Goal: Information Seeking & Learning: Find specific fact

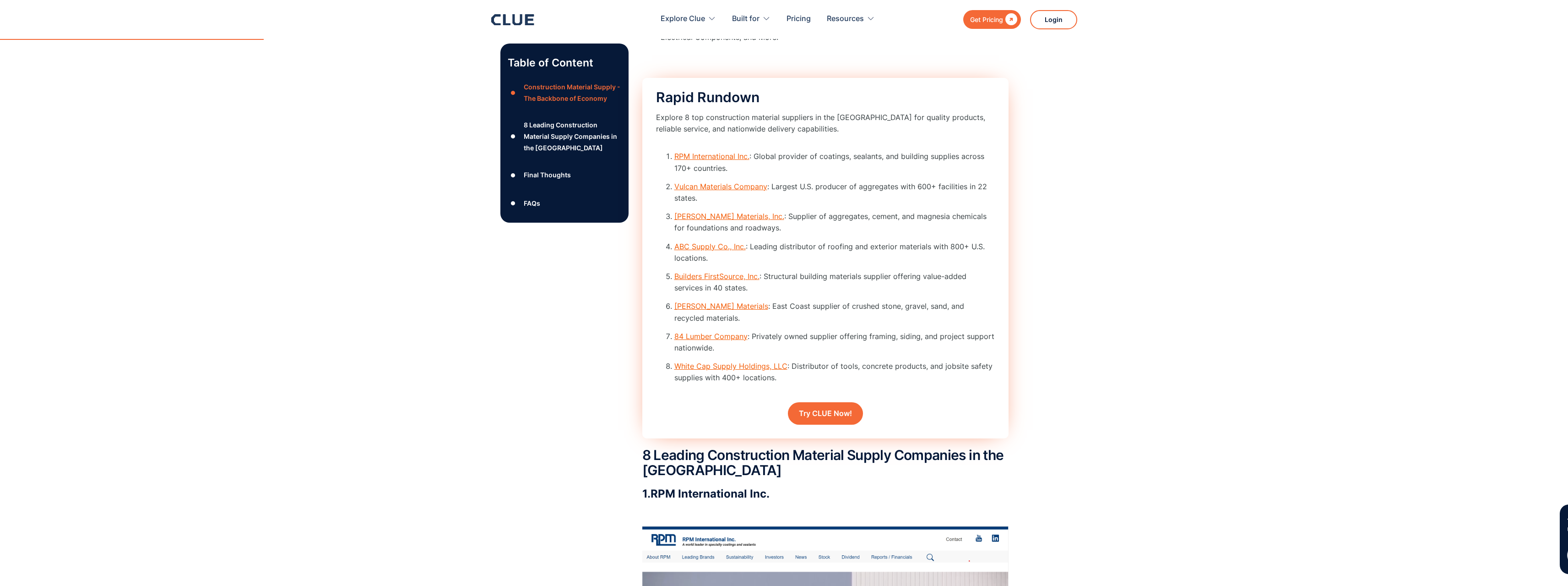
scroll to position [1215, 0]
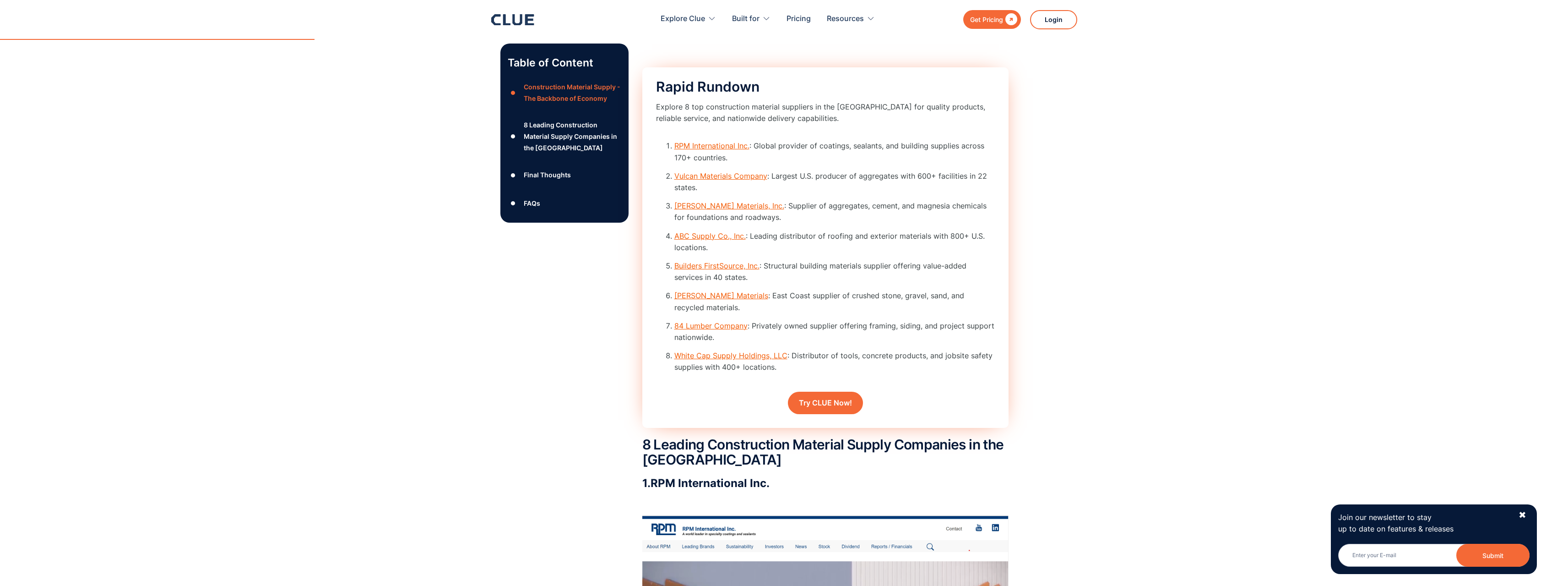
click at [701, 150] on link "RPM International Inc." at bounding box center [712, 146] width 75 height 9
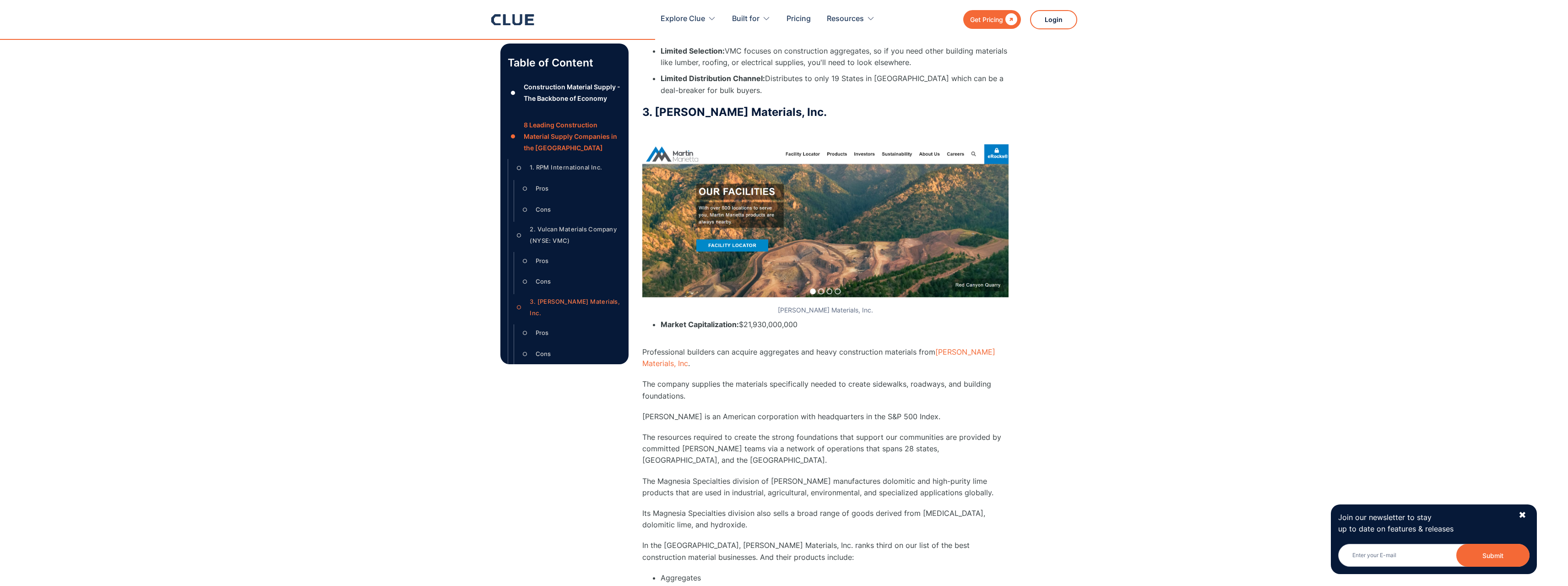
scroll to position [3024, 0]
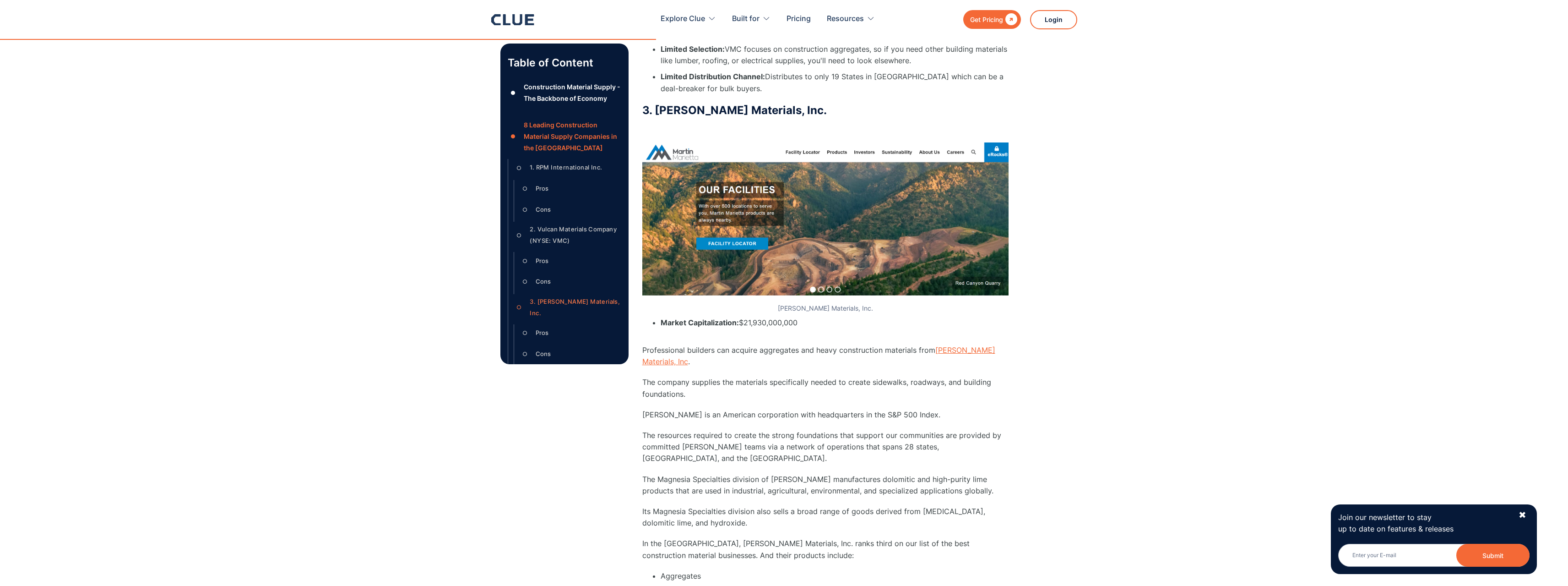
click at [946, 345] on link "[PERSON_NAME] Materials, Inc" at bounding box center [819, 356] width 353 height 21
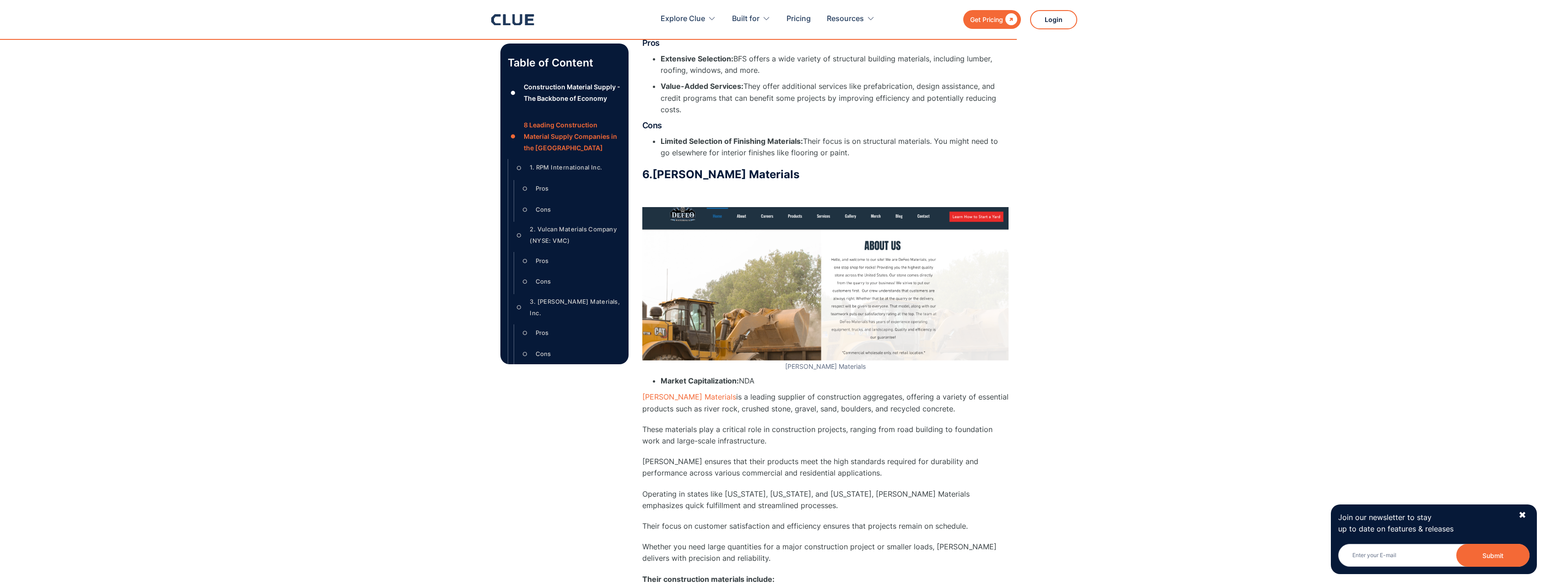
scroll to position [5142, 0]
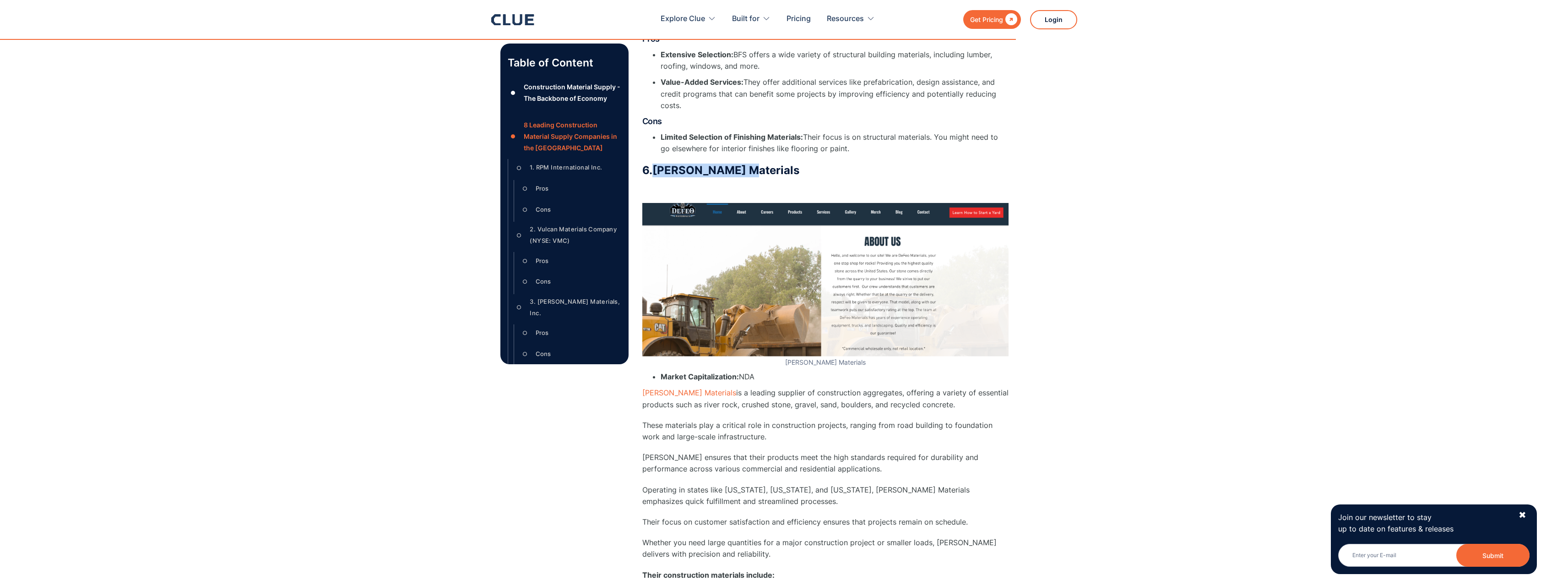
drag, startPoint x: 702, startPoint y: 137, endPoint x: 656, endPoint y: 136, distance: 46.0
click at [656, 164] on h3 "6. [PERSON_NAME] Materials" at bounding box center [825, 171] width 366 height 14
copy strong "[PERSON_NAME] Materials"
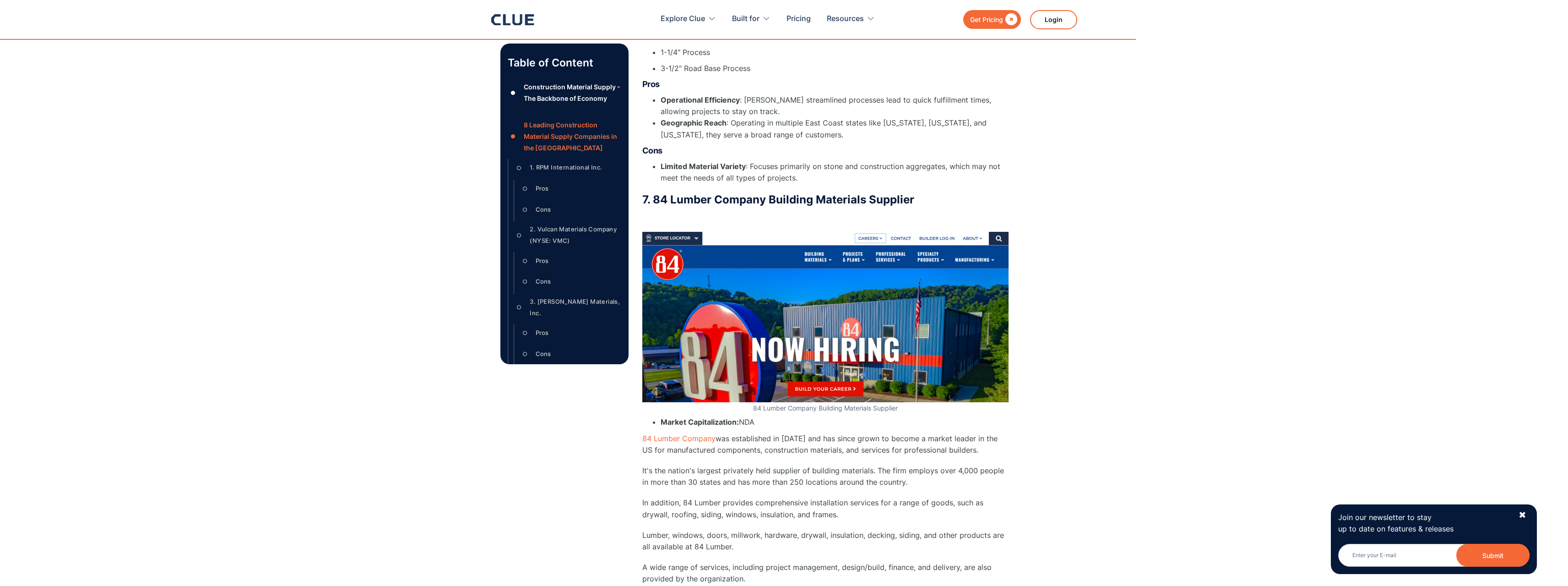
scroll to position [5897, 0]
drag, startPoint x: 766, startPoint y: 168, endPoint x: 654, endPoint y: 169, distance: 112.0
click at [654, 192] on h3 "7. 84 Lumber Company Building Materials Supplier" at bounding box center [825, 199] width 366 height 14
copy h3 "84 Lumber Company"
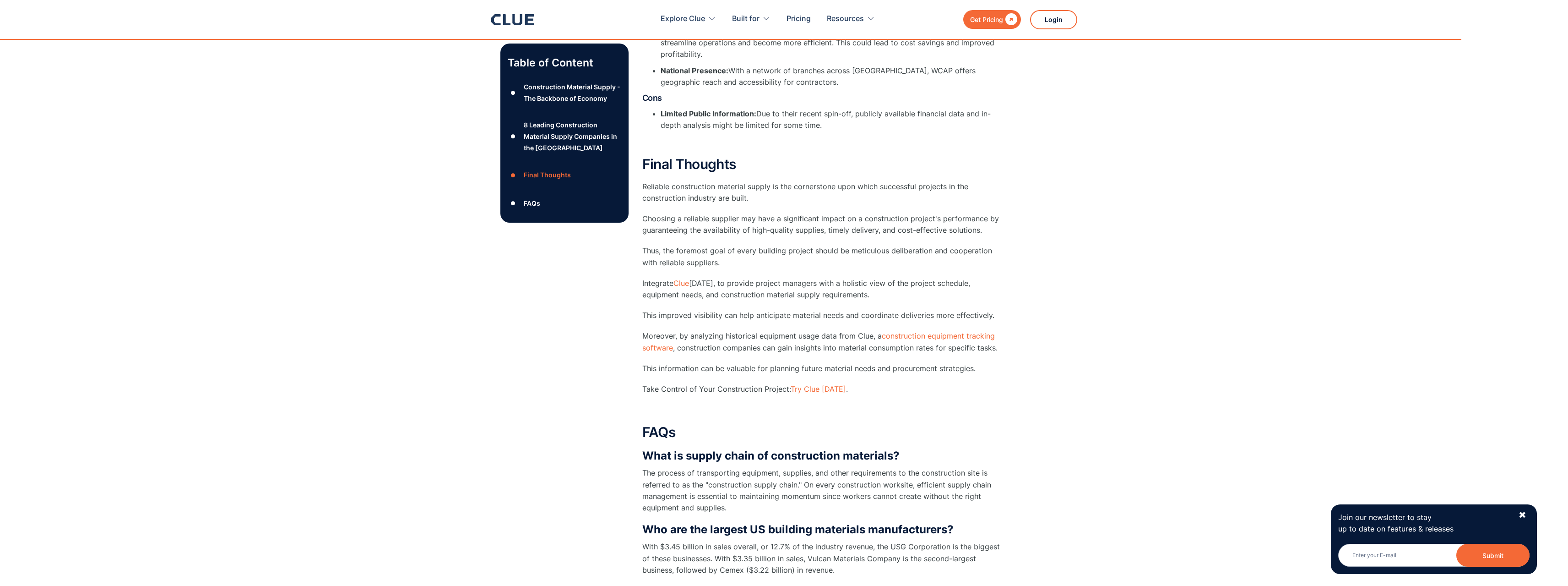
scroll to position [7929, 0]
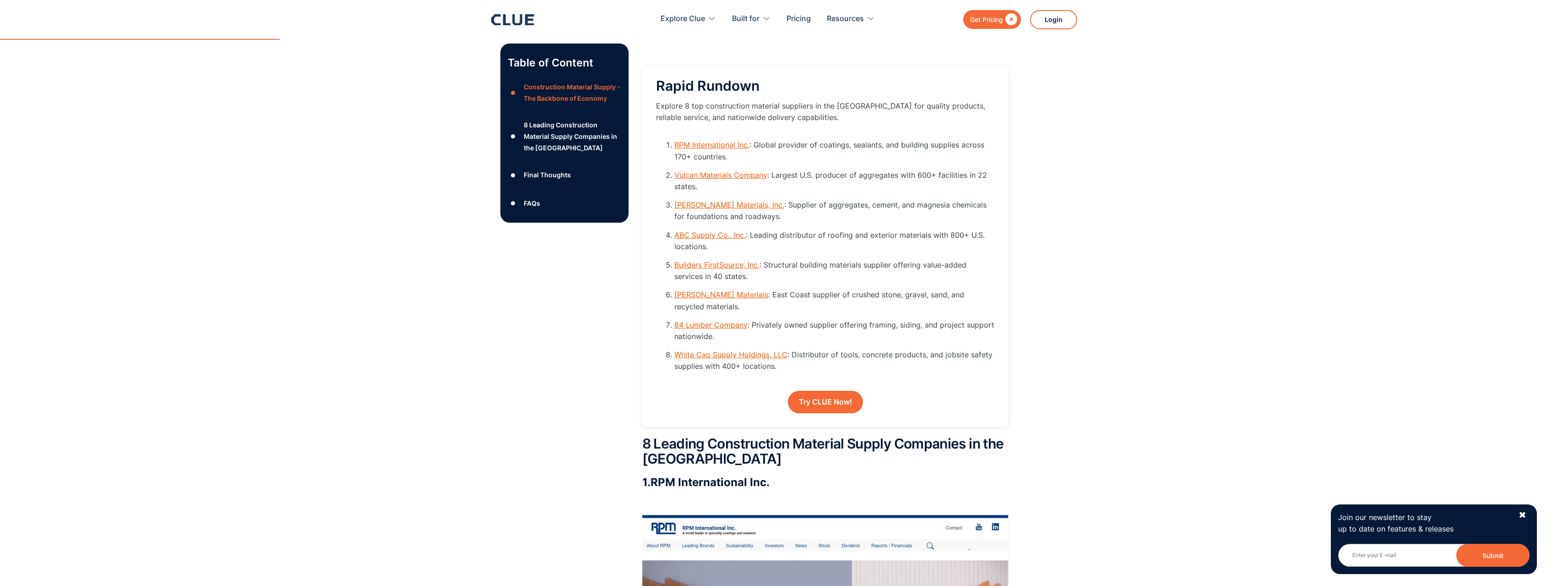
scroll to position [1215, 0]
